Goal: Task Accomplishment & Management: Complete application form

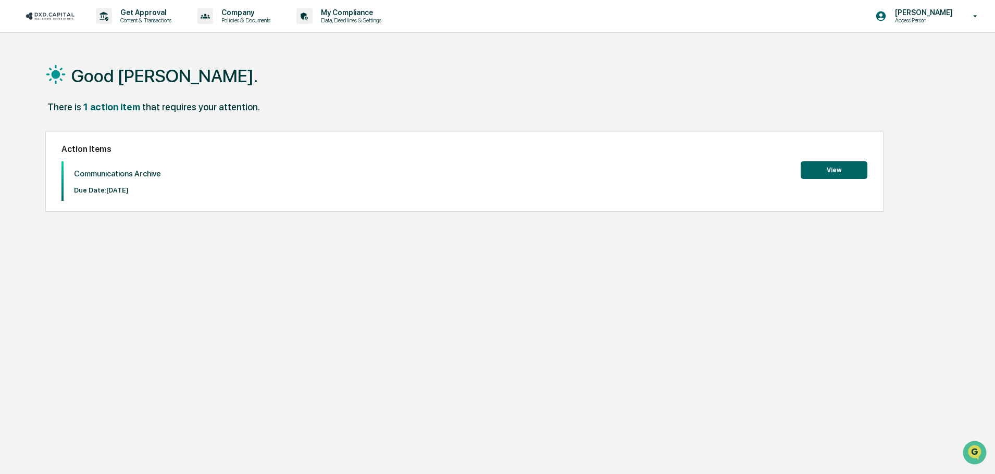
click at [833, 174] on button "View" at bounding box center [833, 170] width 67 height 18
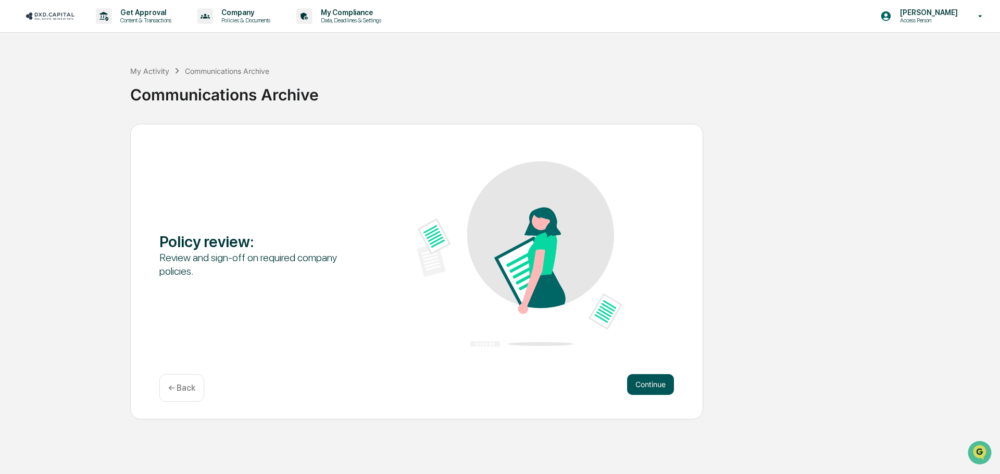
click at [661, 388] on button "Continue" at bounding box center [650, 384] width 47 height 21
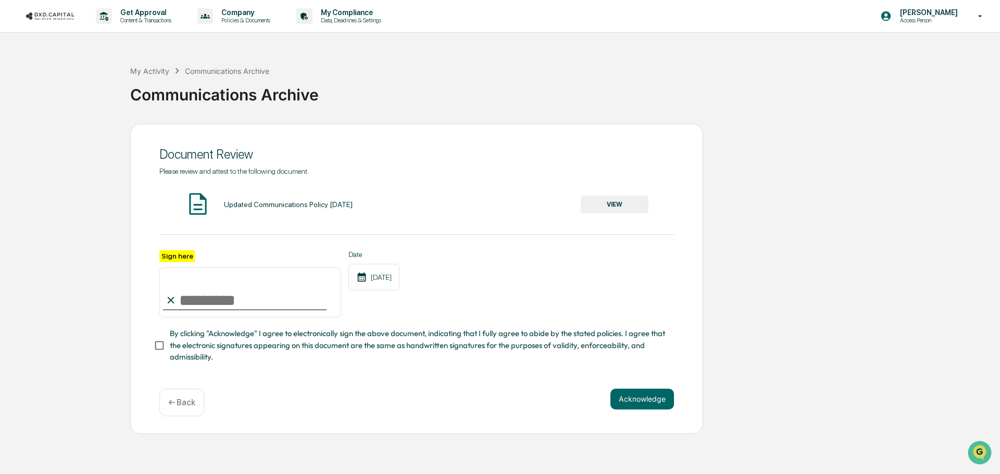
click at [213, 302] on input "Sign here" at bounding box center [250, 293] width 182 height 50
click at [624, 205] on button "VIEW" at bounding box center [615, 205] width 68 height 18
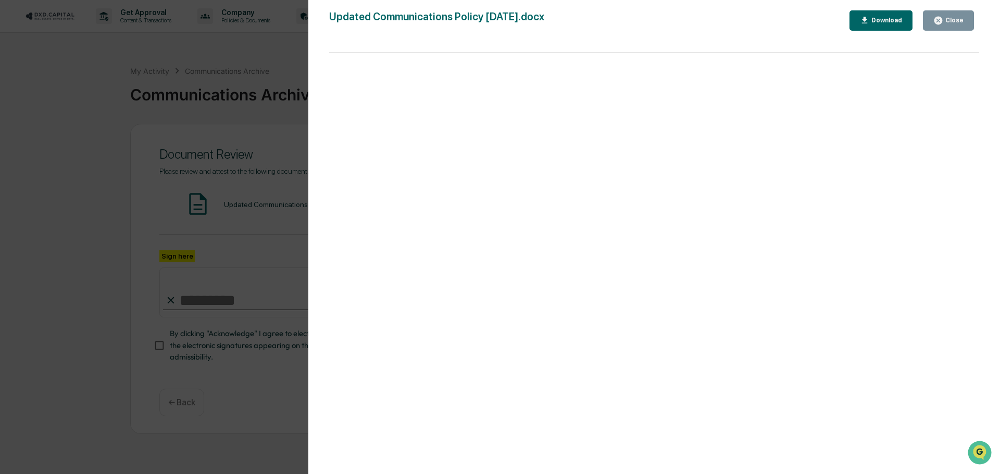
click at [956, 14] on button "Close" at bounding box center [948, 20] width 51 height 20
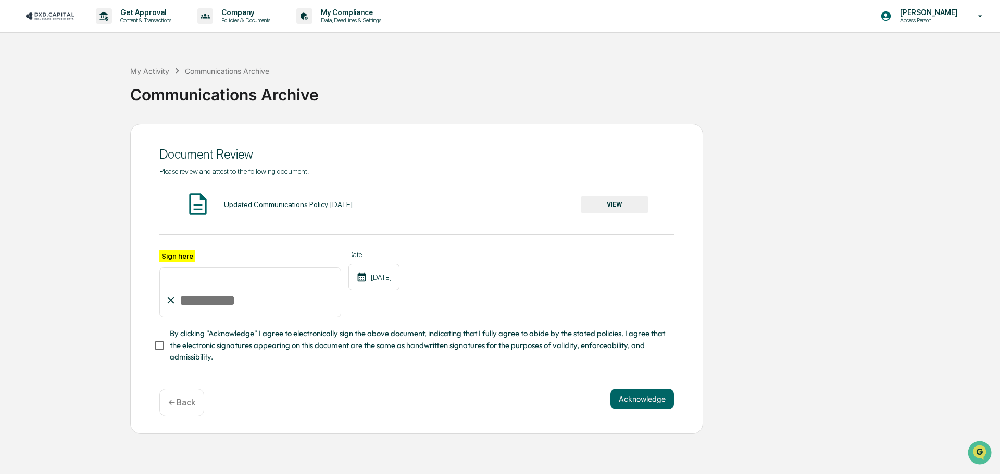
click at [233, 297] on input "Sign here" at bounding box center [250, 293] width 182 height 50
type input "**********"
click at [648, 398] on button "Acknowledge" at bounding box center [642, 399] width 64 height 21
